Goal: Transaction & Acquisition: Purchase product/service

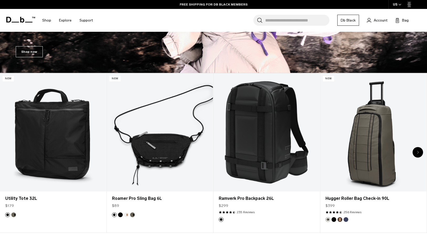
scroll to position [193, 0]
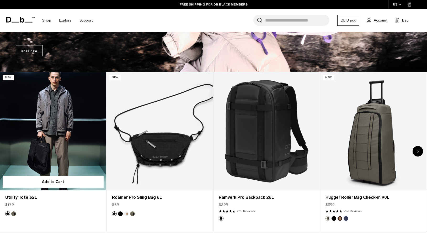
click at [40, 150] on link "Utility Tote 32L" at bounding box center [53, 131] width 106 height 118
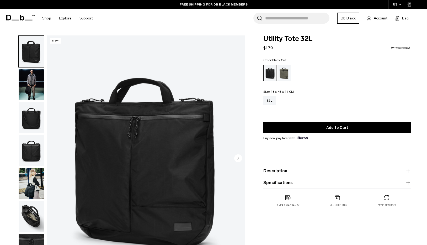
click at [33, 188] on img "button" at bounding box center [31, 183] width 25 height 31
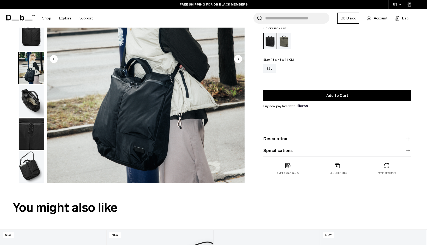
scroll to position [117, 0]
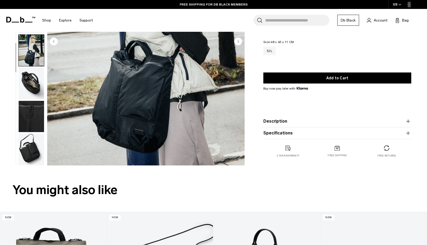
click at [29, 150] on img "button" at bounding box center [31, 149] width 25 height 31
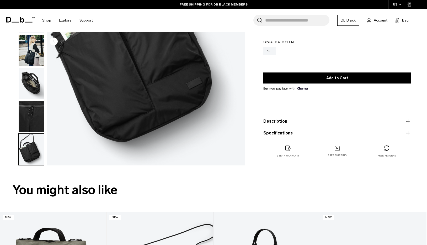
scroll to position [0, 0]
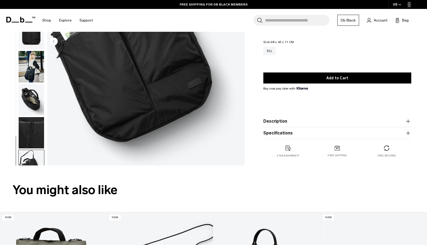
click at [33, 124] on img "button" at bounding box center [31, 132] width 25 height 31
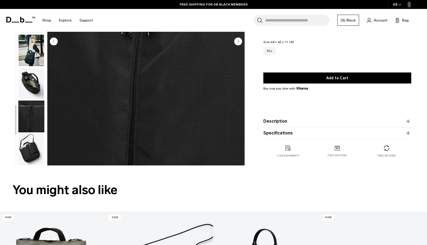
scroll to position [16, 0]
click at [34, 92] on img "button" at bounding box center [31, 83] width 25 height 31
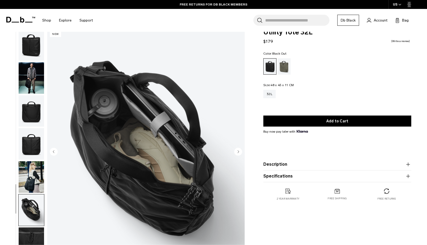
scroll to position [0, 0]
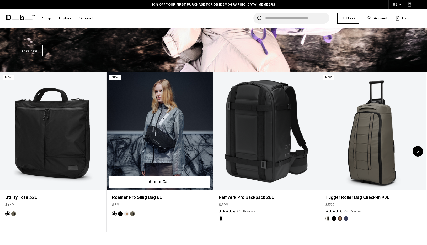
click at [198, 200] on div "Roamer Pro Sling Bag 6L $89" at bounding box center [160, 200] width 106 height 21
